Goal: Transaction & Acquisition: Purchase product/service

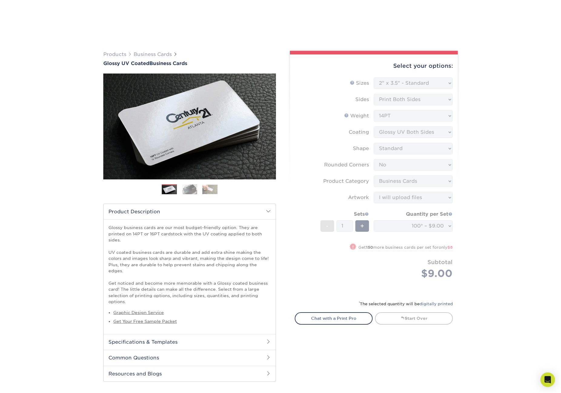
select select "2.00x3.50"
select select "0"
select select "3b5148f1-0588-4f88-a218-97bcfdce65c1"
select select "upload"
select select "100* – $9.00"
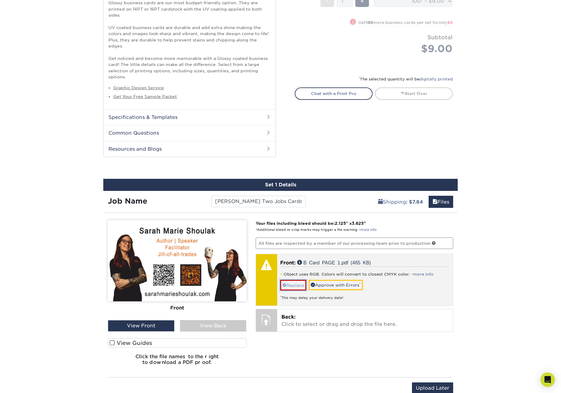
click at [299, 280] on link "Replace" at bounding box center [293, 285] width 26 height 11
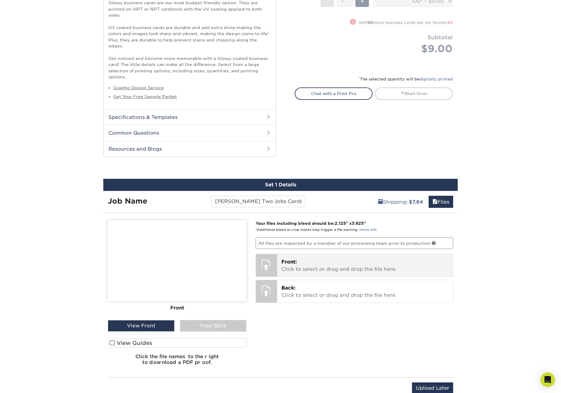
click at [295, 260] on p "Front: Click to select or drag and drop the file here." at bounding box center [364, 266] width 167 height 15
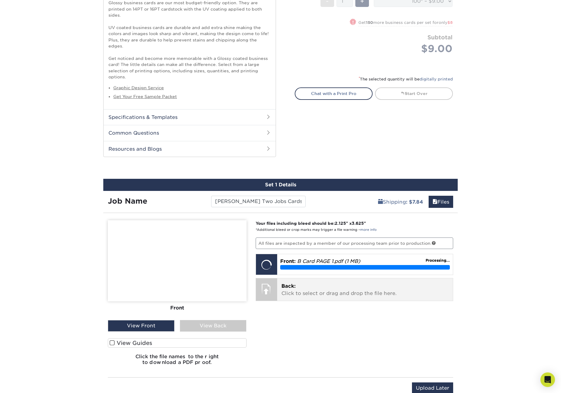
click at [329, 283] on p "Back: Click to select or drag and drop the file here." at bounding box center [364, 290] width 167 height 15
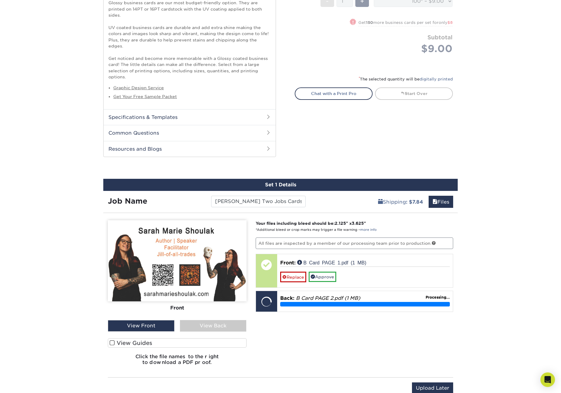
click at [113, 340] on span at bounding box center [112, 343] width 5 height 6
click at [0, 0] on input "View Guides" at bounding box center [0, 0] width 0 height 0
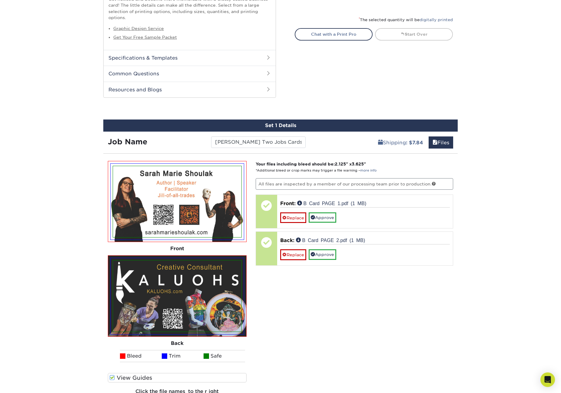
scroll to position [286, 0]
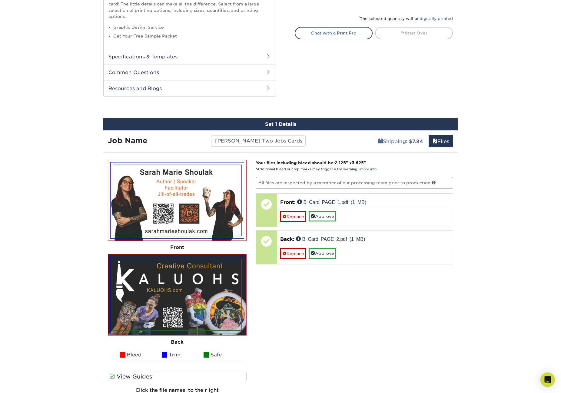
click at [289, 334] on div "Your files including bleed should be: 2.125 " x 3.625 " *Additional bleed or cr…" at bounding box center [354, 282] width 207 height 244
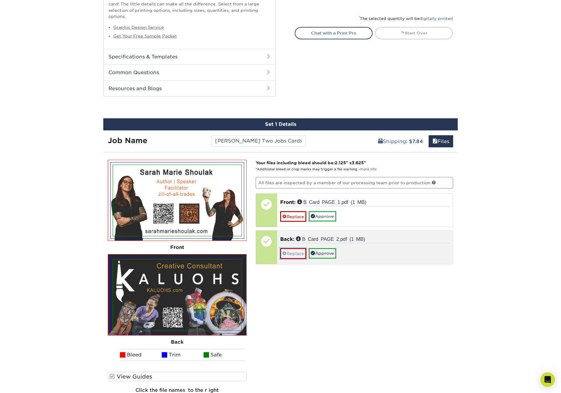
click at [291, 248] on link "Replace" at bounding box center [293, 253] width 26 height 11
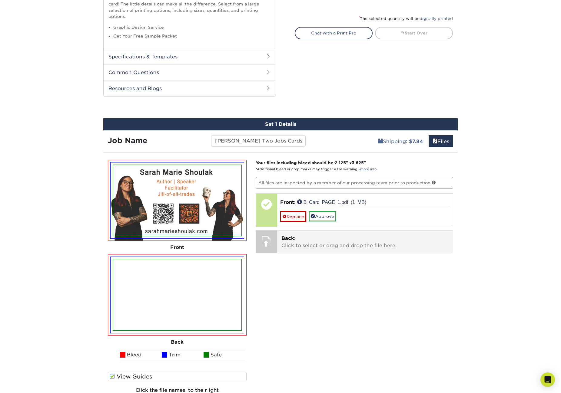
click at [289, 238] on p "Back: Click to select or drag and drop the file here." at bounding box center [364, 242] width 167 height 15
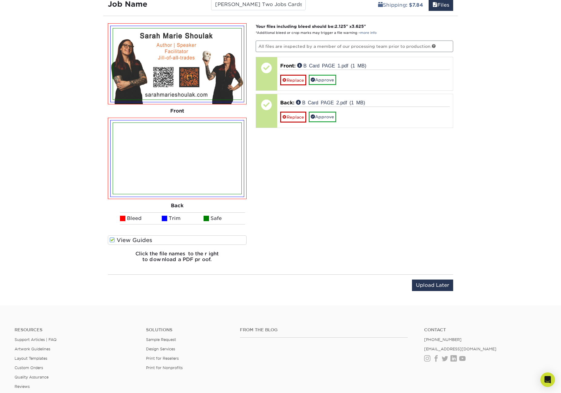
scroll to position [346, 0]
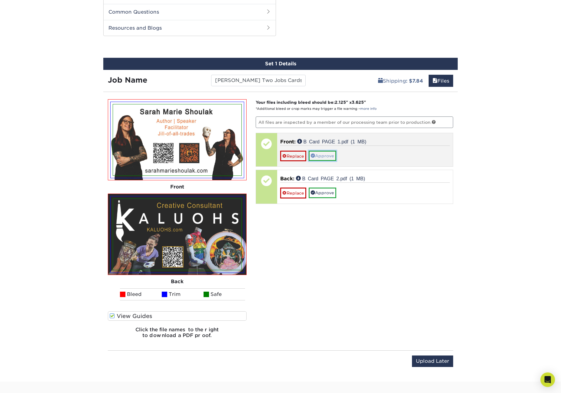
click at [326, 151] on link "Approve" at bounding box center [323, 156] width 28 height 10
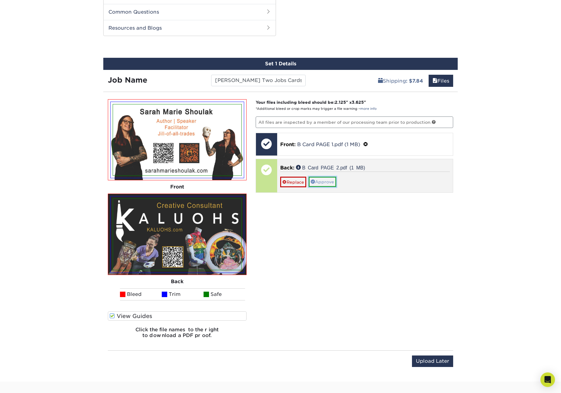
click at [326, 177] on link "Approve" at bounding box center [323, 182] width 28 height 10
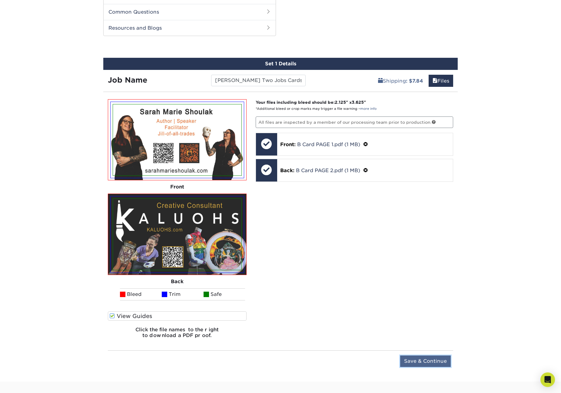
click at [422, 357] on input "Save & Continue" at bounding box center [425, 362] width 51 height 12
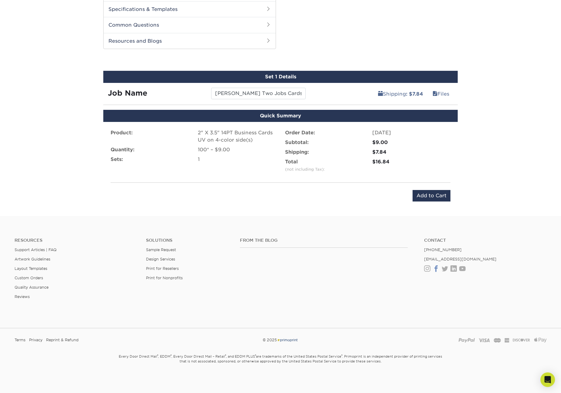
scroll to position [327, 0]
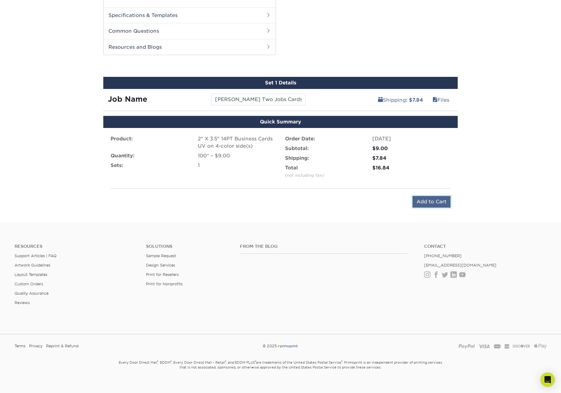
click at [435, 196] on input "Add to Cart" at bounding box center [432, 202] width 38 height 12
click at [0, 0] on div "Submitting..." at bounding box center [0, 0] width 0 height 0
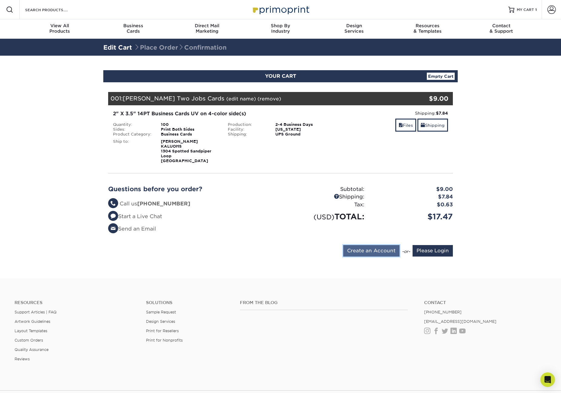
click at [377, 251] on input "Create an Account" at bounding box center [371, 251] width 56 height 12
type input "shoulaksarah@gmail.com"
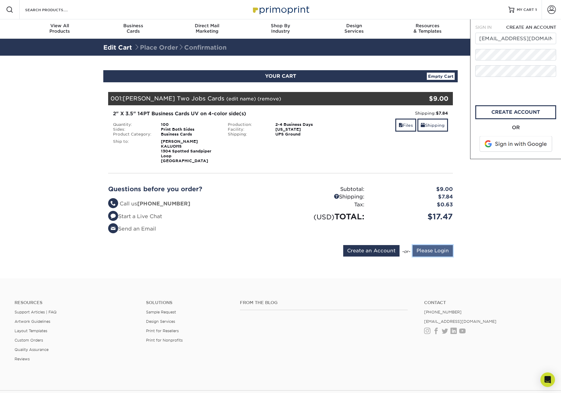
click at [439, 250] on input "Please Login" at bounding box center [433, 251] width 40 height 12
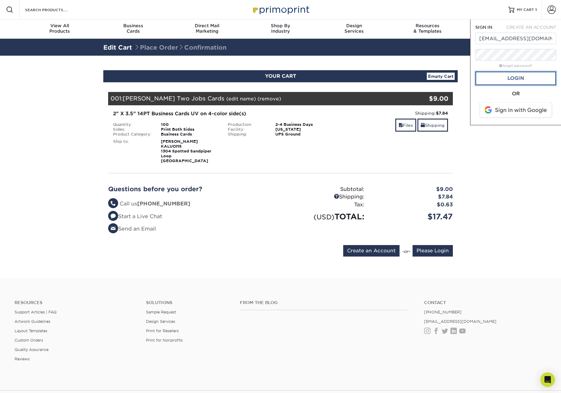
click at [521, 82] on link "Login" at bounding box center [515, 78] width 81 height 14
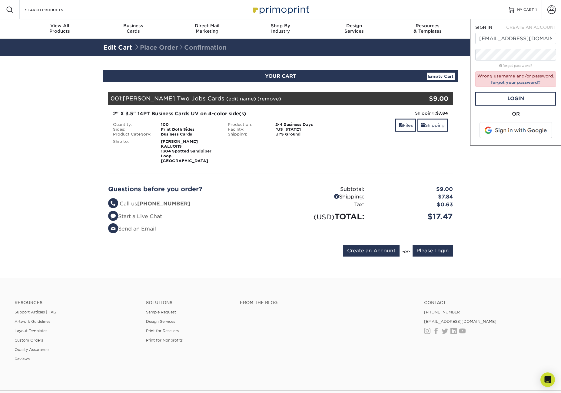
click at [499, 128] on span at bounding box center [516, 131] width 77 height 16
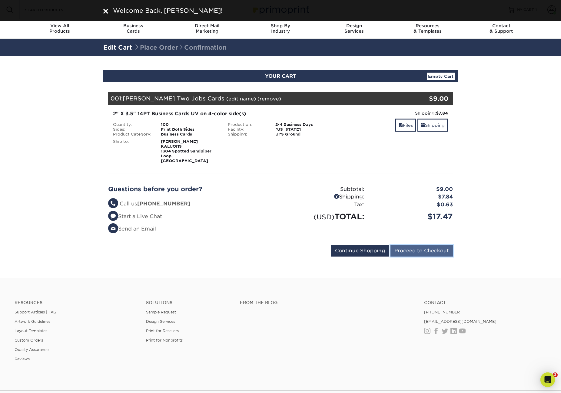
click at [418, 250] on input "Proceed to Checkout" at bounding box center [421, 251] width 62 height 12
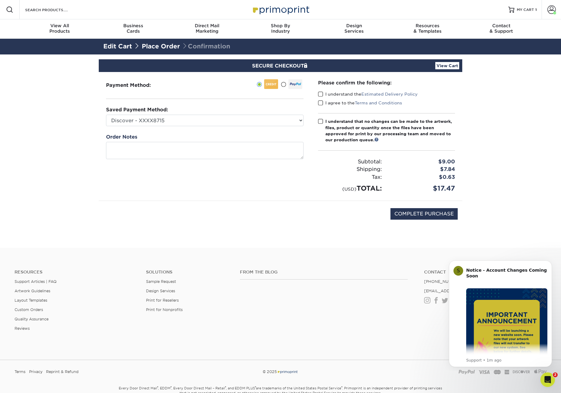
click at [320, 94] on span at bounding box center [320, 94] width 5 height 6
click at [0, 0] on input "I understand the Estimated Delivery Policy" at bounding box center [0, 0] width 0 height 0
click at [320, 102] on span at bounding box center [320, 103] width 5 height 6
click at [0, 0] on input "I agree to the Terms and Conditions" at bounding box center [0, 0] width 0 height 0
click at [320, 120] on span at bounding box center [320, 122] width 5 height 6
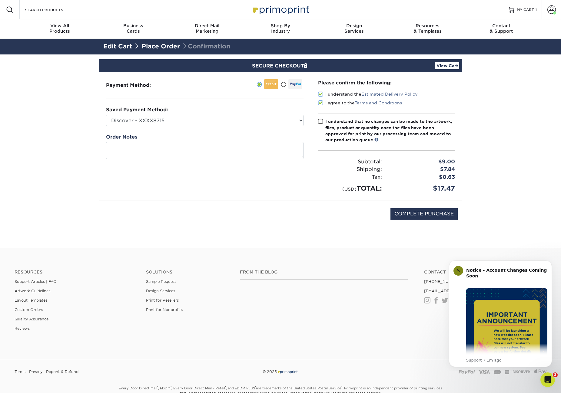
click at [0, 0] on input "I understand that no changes can be made to the artwork, files, product or quan…" at bounding box center [0, 0] width 0 height 0
click at [416, 213] on input "COMPLETE PURCHASE" at bounding box center [423, 214] width 67 height 12
type input "PROCESSING, PLEASE WAIT..."
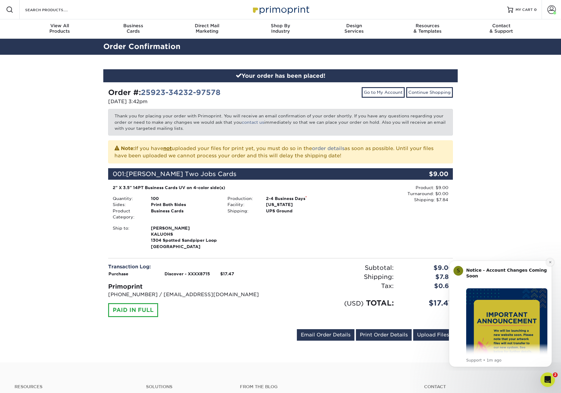
drag, startPoint x: 549, startPoint y: 261, endPoint x: 923, endPoint y: 469, distance: 427.5
click at [549, 261] on icon "Dismiss notification" at bounding box center [550, 262] width 3 height 3
